Goal: Task Accomplishment & Management: Use online tool/utility

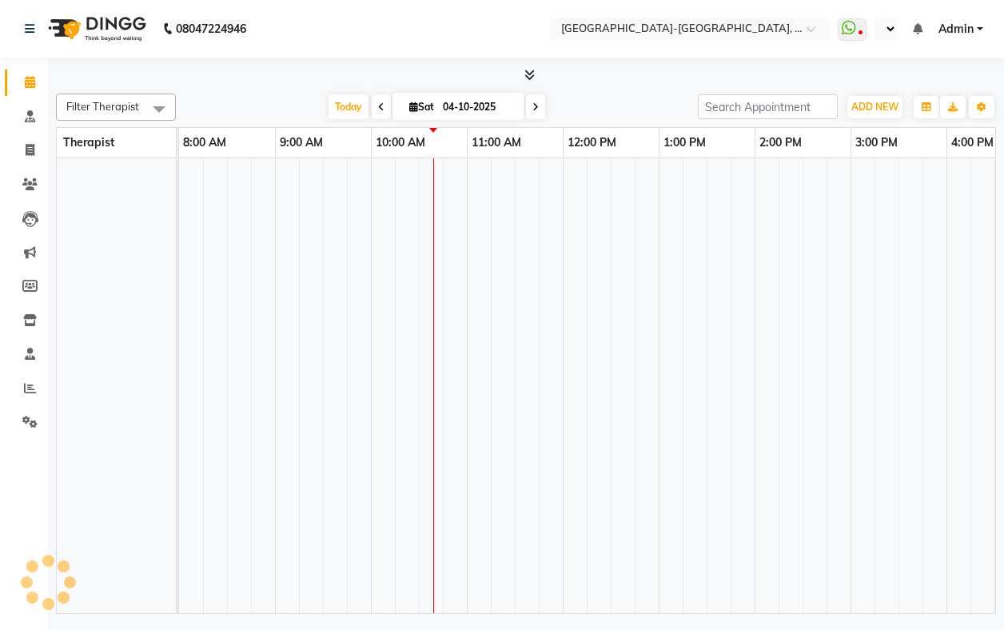
select select "en"
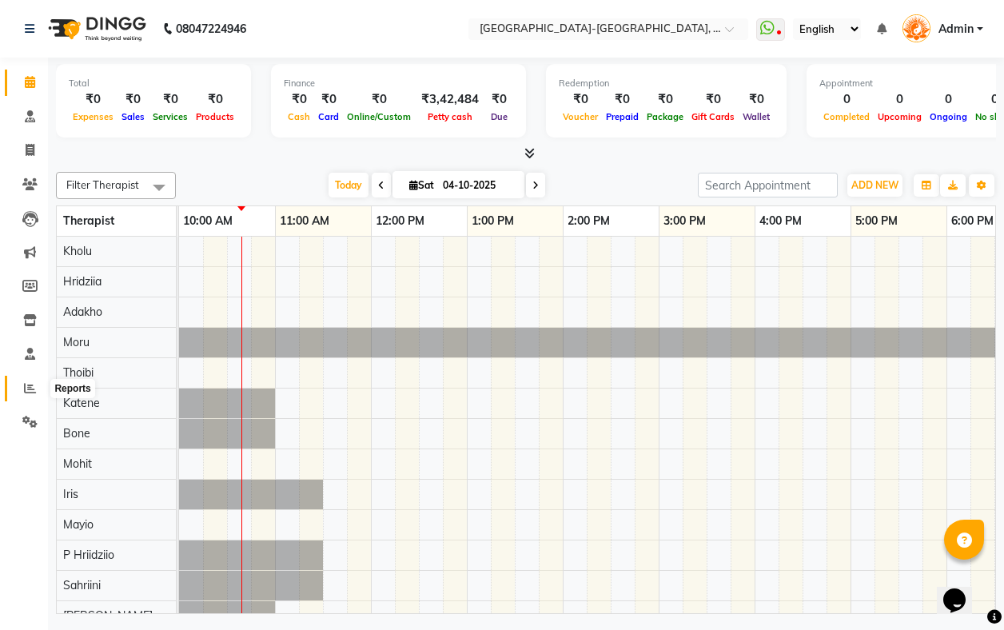
click at [30, 384] on icon at bounding box center [30, 388] width 12 height 12
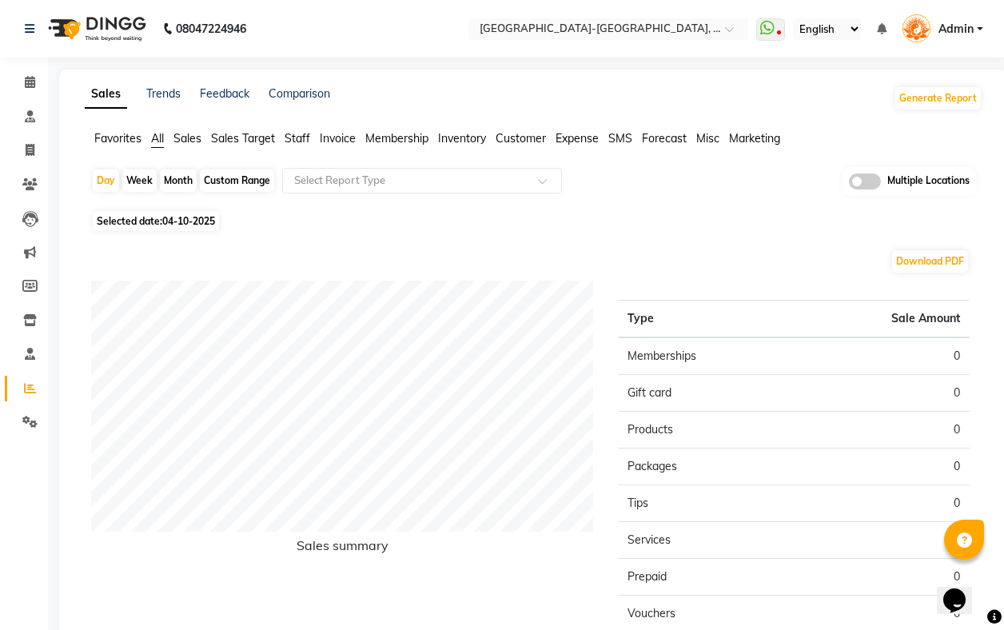
click at [175, 179] on div "Month" at bounding box center [178, 180] width 37 height 22
select select "10"
select select "2025"
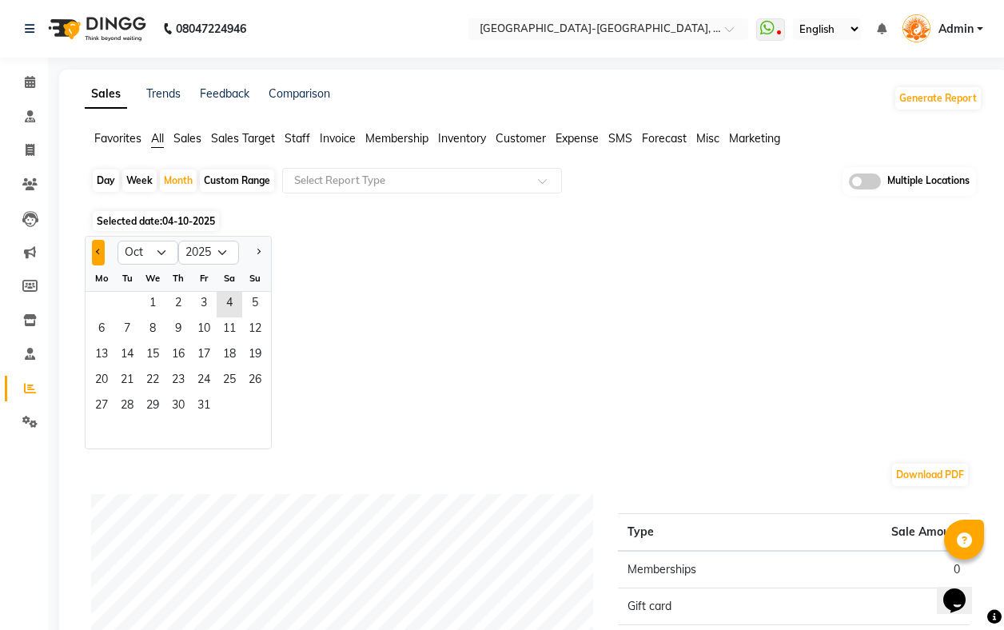
click at [94, 256] on button "Previous month" at bounding box center [98, 253] width 13 height 26
select select "9"
click at [203, 340] on span "12" at bounding box center [204, 330] width 26 height 26
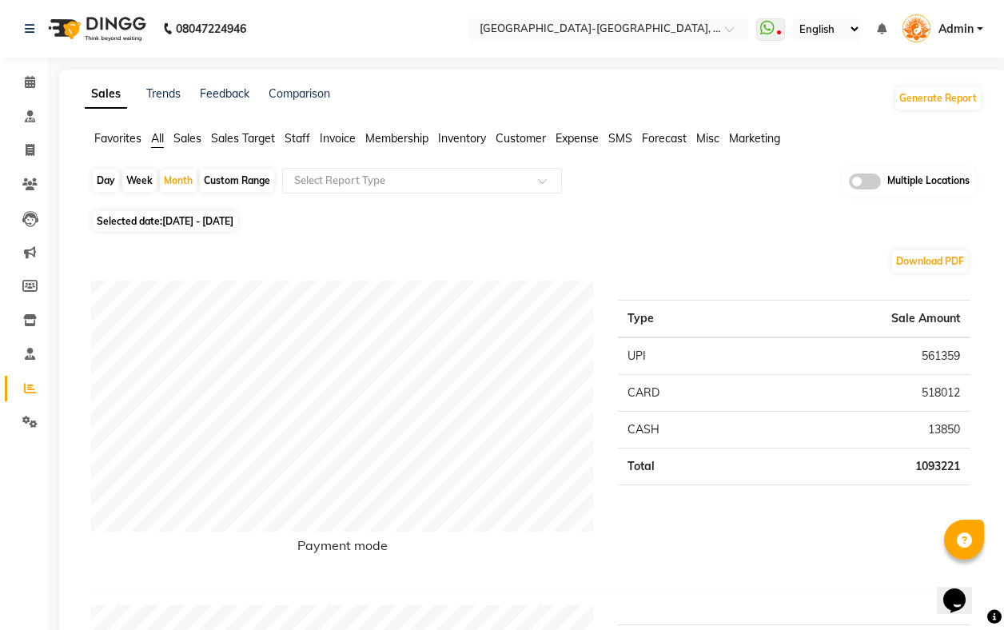
click at [122, 135] on span "Favorites" at bounding box center [117, 138] width 47 height 14
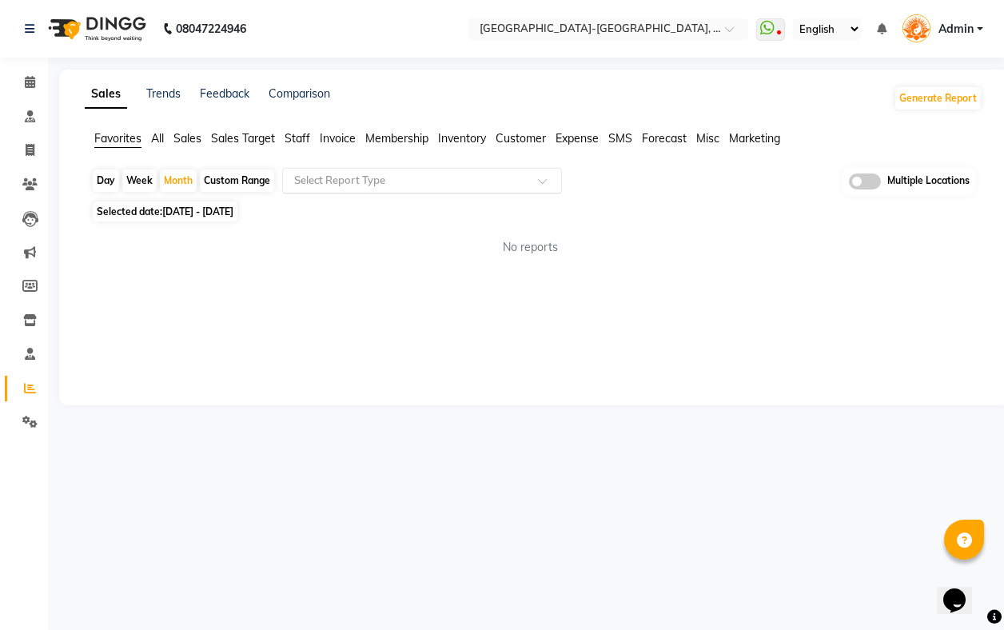
click at [357, 183] on input "text" at bounding box center [406, 181] width 230 height 16
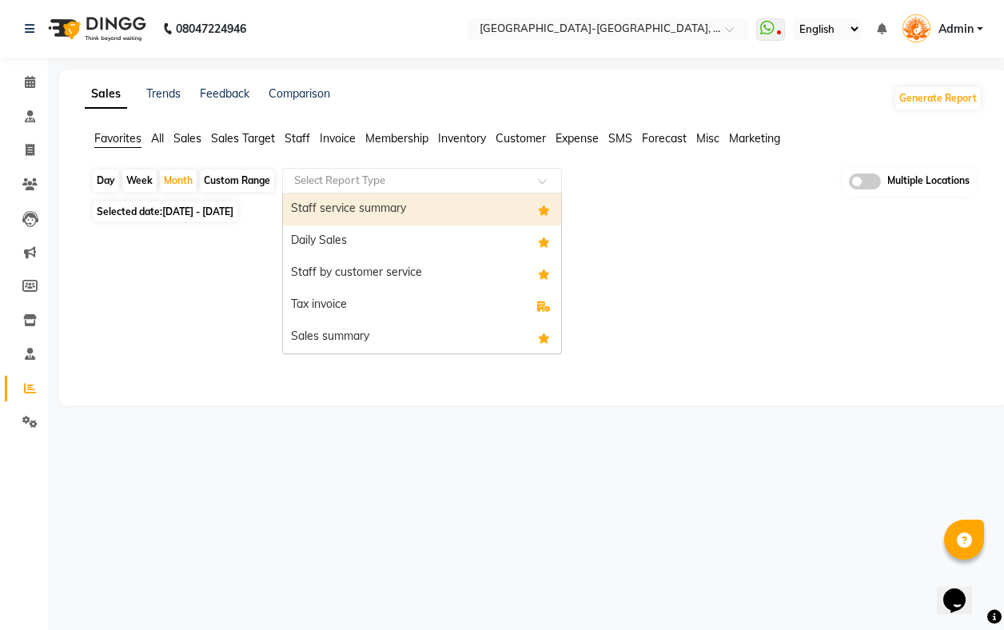
click at [394, 219] on div "Staff service summary" at bounding box center [422, 209] width 278 height 32
select select "full_report"
select select "pdf"
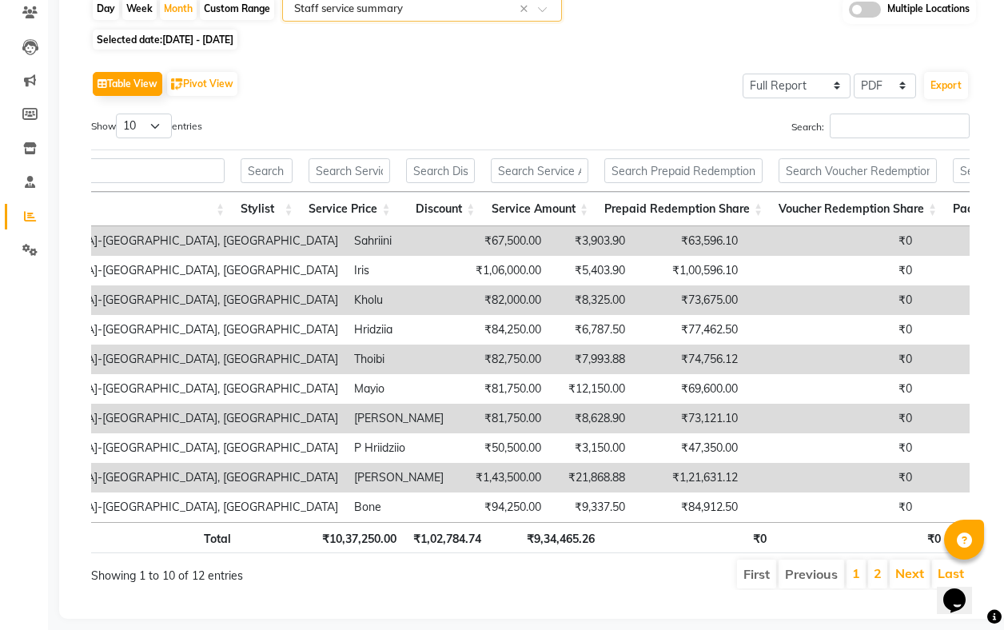
scroll to position [0, 78]
